Goal: Check status: Check status

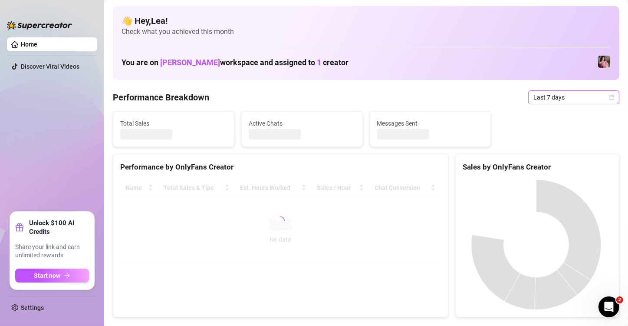
click at [610, 96] on icon "calendar" at bounding box center [612, 97] width 5 height 5
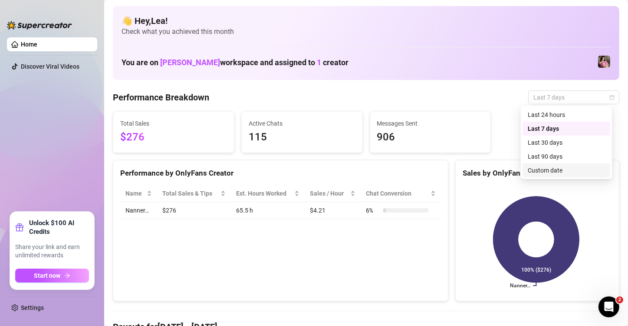
click at [562, 172] on div "Custom date" at bounding box center [566, 170] width 77 height 10
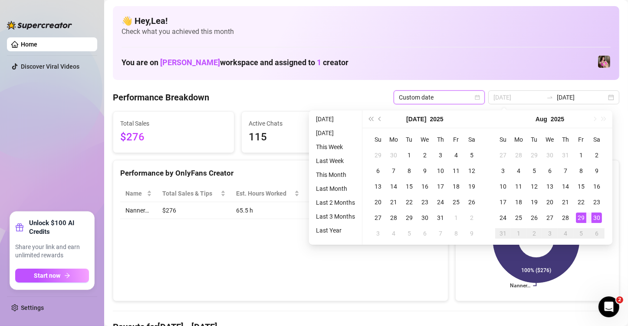
type input "[DATE]"
click at [596, 216] on div "30" at bounding box center [597, 217] width 10 height 10
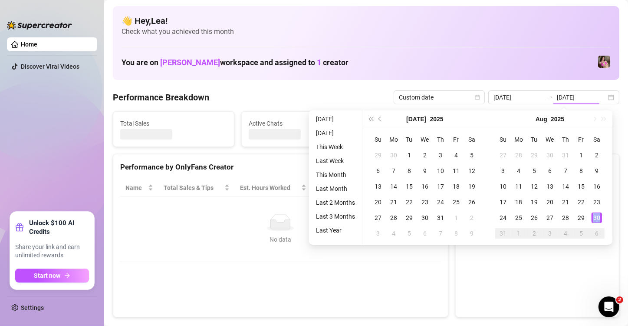
type input "[DATE]"
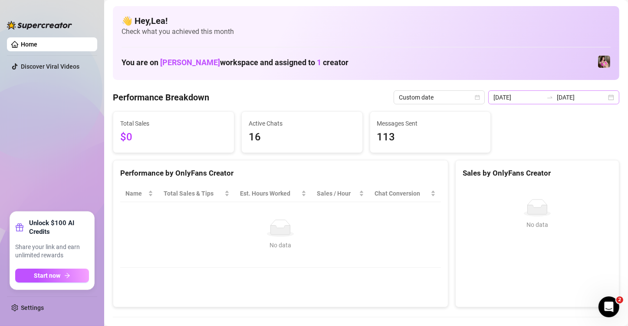
click at [603, 97] on div "[DATE] [DATE]" at bounding box center [553, 97] width 131 height 14
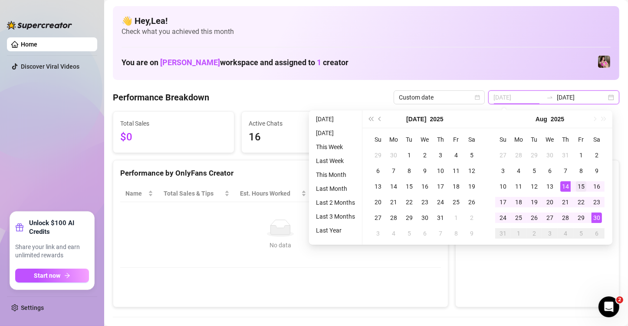
type input "[DATE]"
click at [581, 186] on div "15" at bounding box center [581, 186] width 10 height 10
type input "[DATE]"
click at [592, 215] on div "30" at bounding box center [597, 217] width 10 height 10
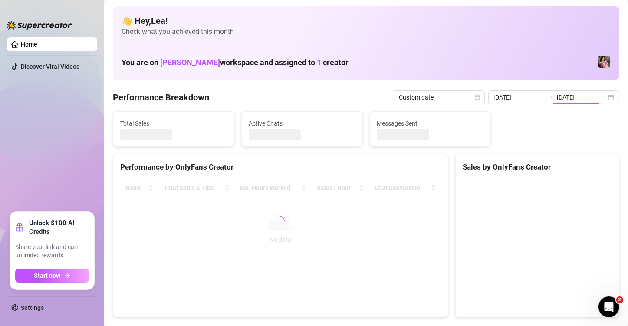
type input "[DATE]"
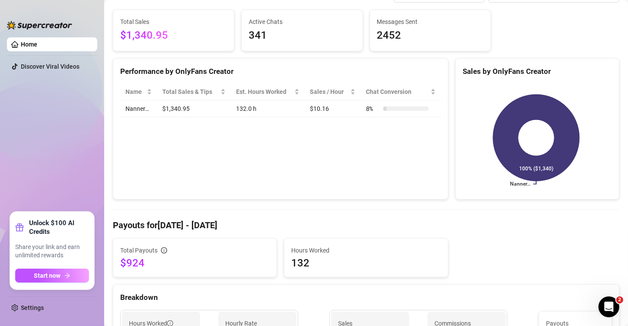
scroll to position [101, 0]
